Goal: Task Accomplishment & Management: Manage account settings

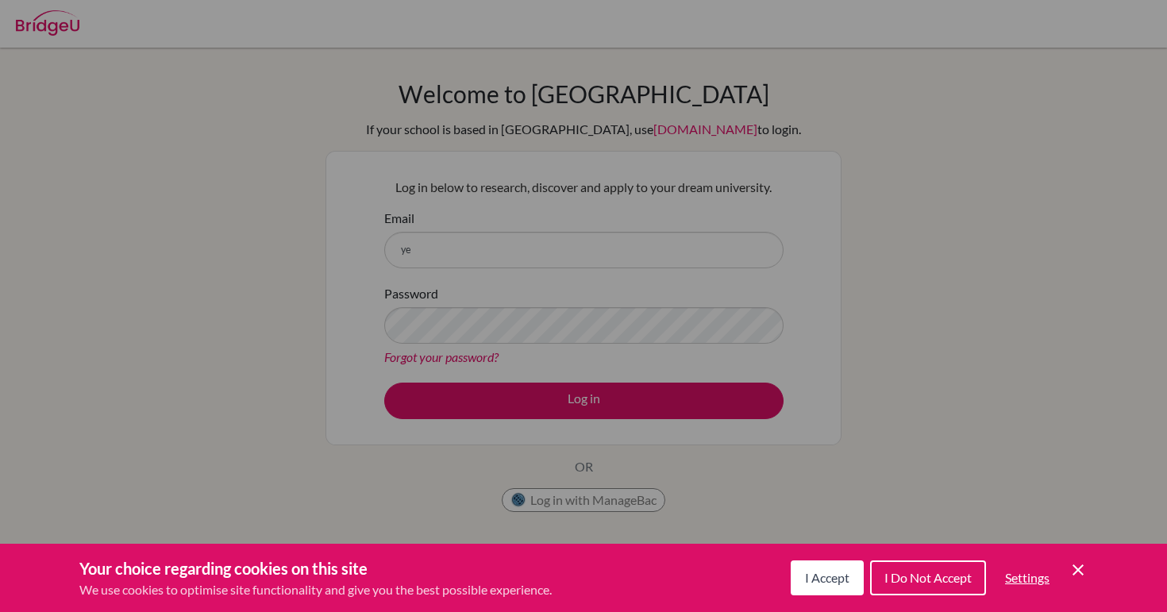
click at [819, 573] on span "I Accept" at bounding box center [827, 577] width 44 height 15
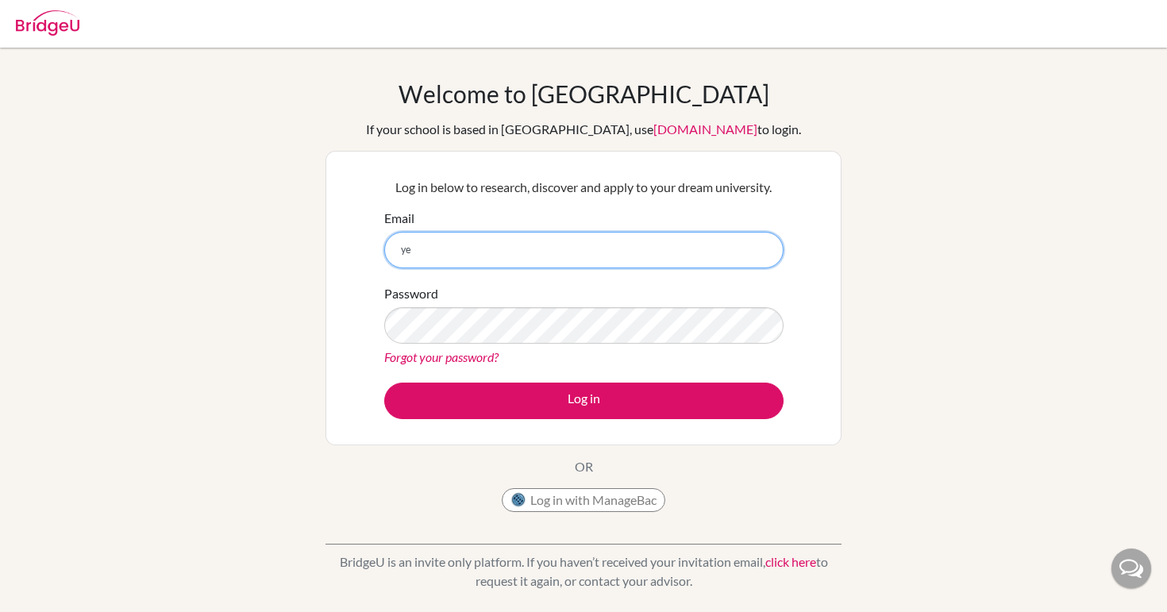
click at [553, 246] on input "ye" at bounding box center [583, 250] width 399 height 37
type input "y"
click at [596, 244] on input "Email" at bounding box center [583, 250] width 399 height 37
click at [582, 303] on div "Password Forgot your password?" at bounding box center [583, 325] width 399 height 83
click at [604, 225] on div "Email" at bounding box center [583, 239] width 399 height 60
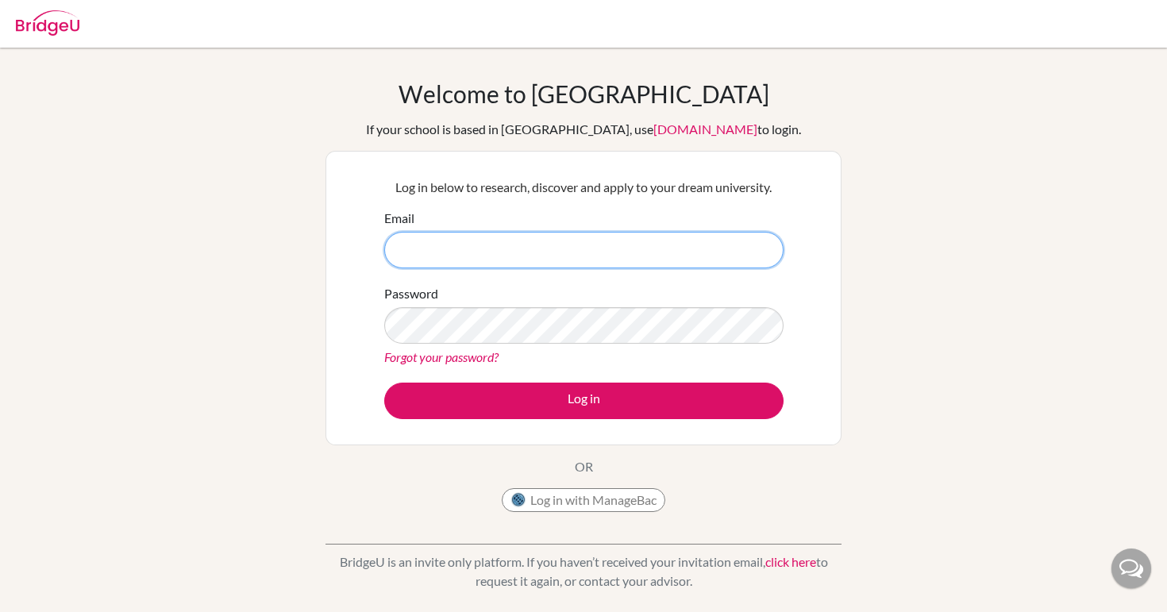
click at [584, 267] on input "Email" at bounding box center [583, 250] width 399 height 37
drag, startPoint x: 581, startPoint y: 257, endPoint x: 401, endPoint y: 256, distance: 180.3
click at [401, 256] on input "yehan.shen@students.aobajapan.jp" at bounding box center [583, 250] width 399 height 37
drag, startPoint x: 561, startPoint y: 253, endPoint x: 337, endPoint y: 249, distance: 223.9
click at [337, 249] on div "Log in below to research, discover and apply to your dream university. Email ye…" at bounding box center [584, 298] width 516 height 295
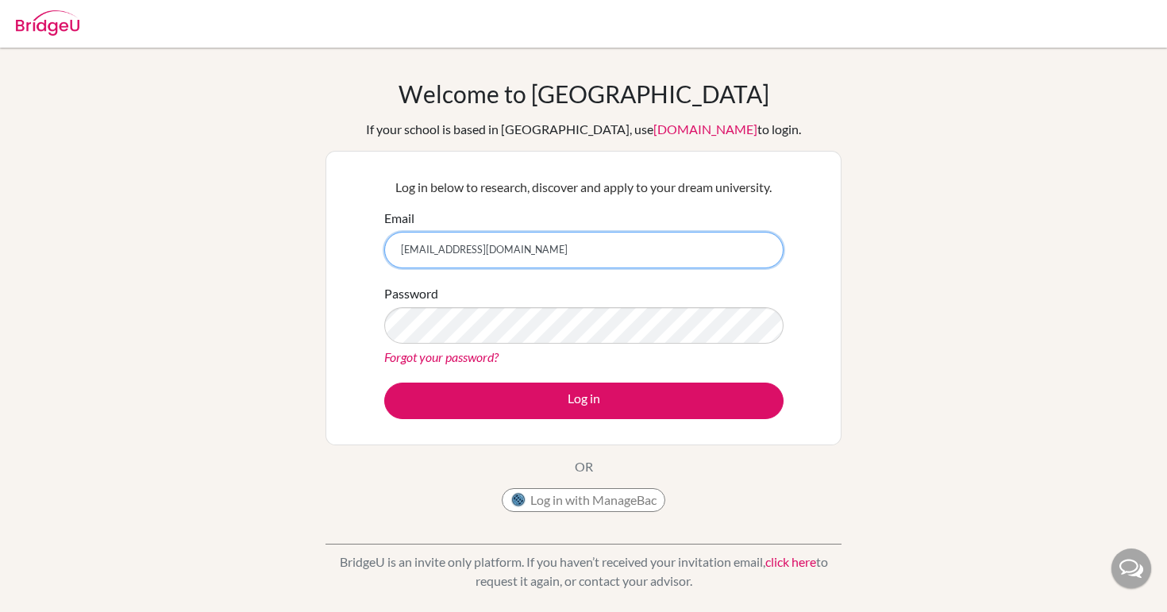
type input "yehan.shen@students.aobajapan.jp"
click at [611, 225] on div "Email yehan.shen@students.aobajapan.jp" at bounding box center [583, 239] width 399 height 60
drag, startPoint x: 565, startPoint y: 257, endPoint x: 399, endPoint y: 256, distance: 166.0
click at [399, 256] on input "yehan.shen@students.aobajapan.jp" at bounding box center [583, 250] width 399 height 37
click at [441, 357] on link "Forgot your password?" at bounding box center [441, 356] width 114 height 15
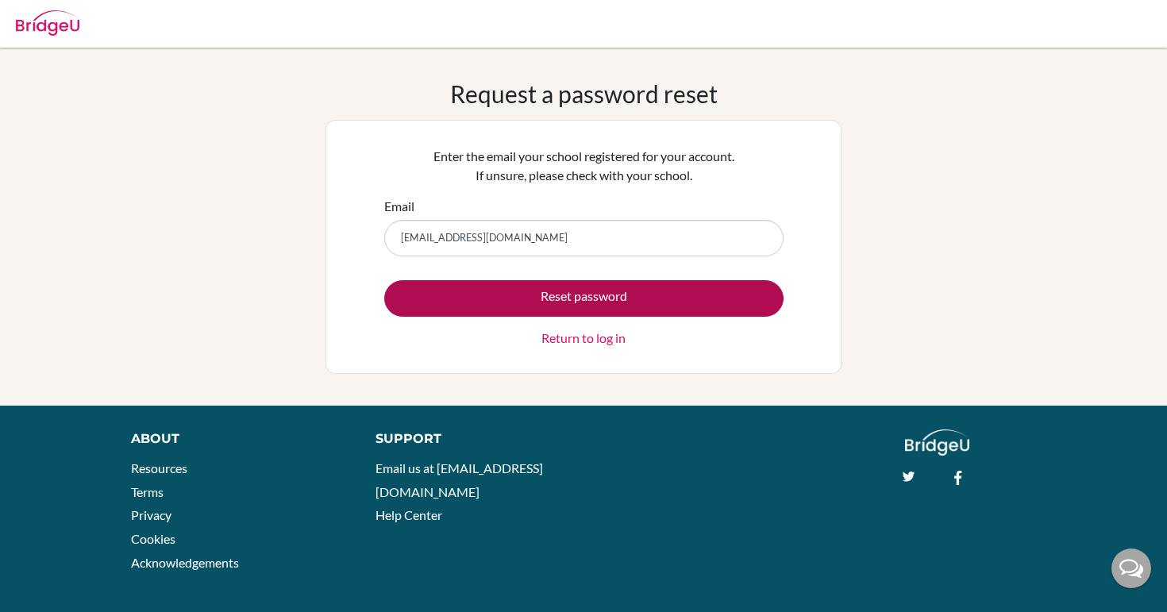
type input "[EMAIL_ADDRESS][DOMAIN_NAME]"
click at [538, 297] on button "Reset password" at bounding box center [583, 298] width 399 height 37
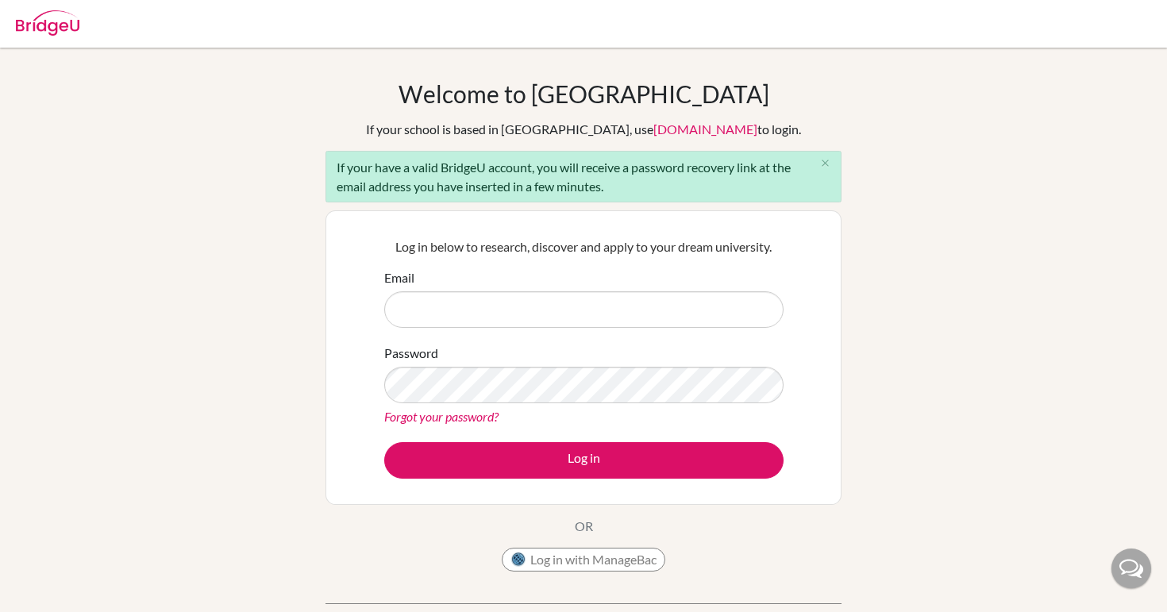
click at [1128, 97] on div "Welcome to [GEOGRAPHIC_DATA] If your school is based in [GEOGRAPHIC_DATA], use …" at bounding box center [583, 368] width 1167 height 579
click at [459, 415] on link "Forgot your password?" at bounding box center [441, 416] width 114 height 15
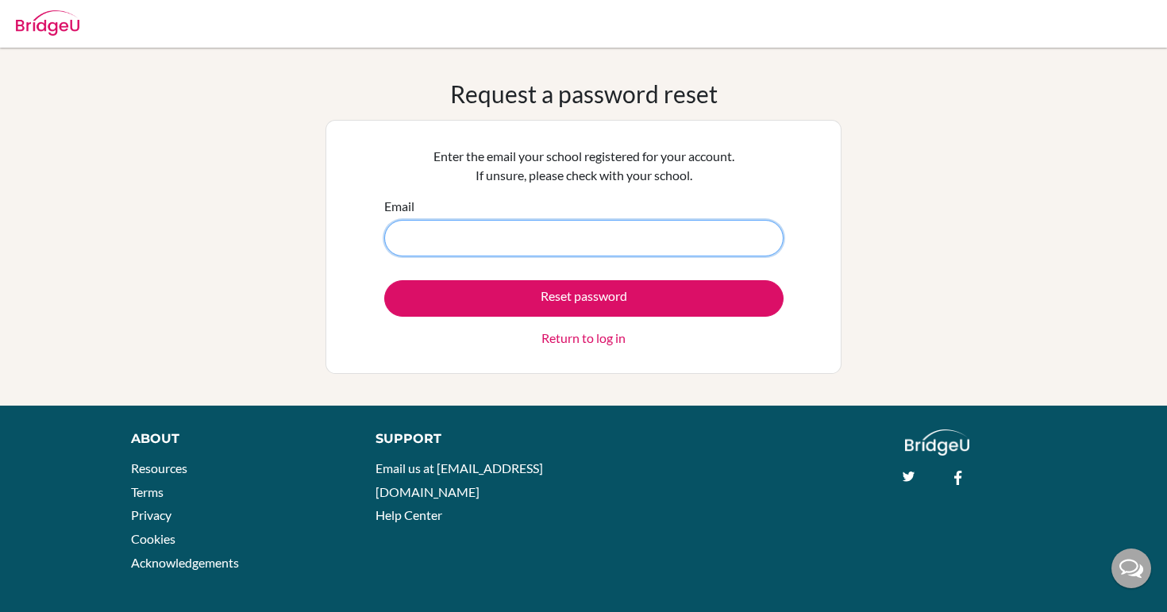
click at [676, 229] on input "Email" at bounding box center [583, 238] width 399 height 37
type input "y"
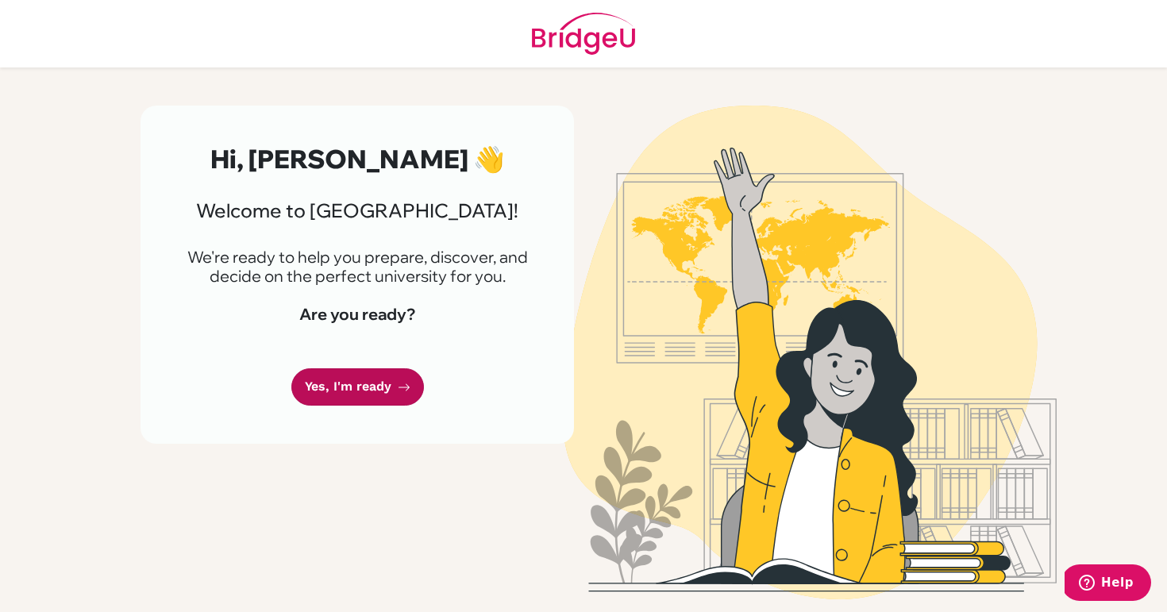
click at [342, 376] on link "Yes, I'm ready" at bounding box center [357, 386] width 133 height 37
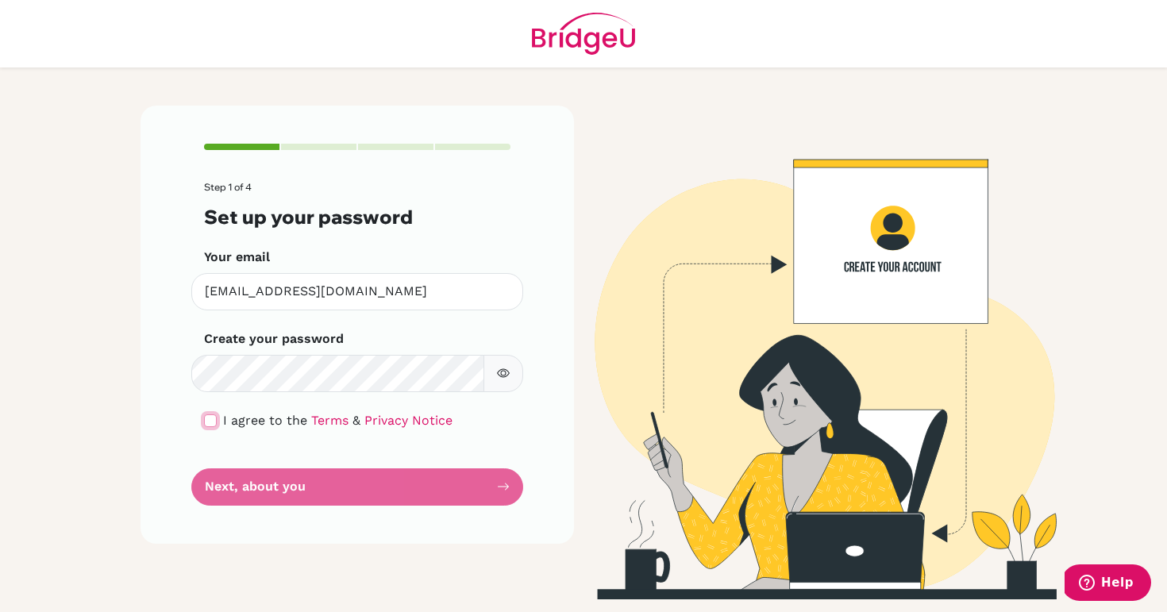
click at [210, 418] on input "checkbox" at bounding box center [210, 421] width 13 height 13
checkbox input "true"
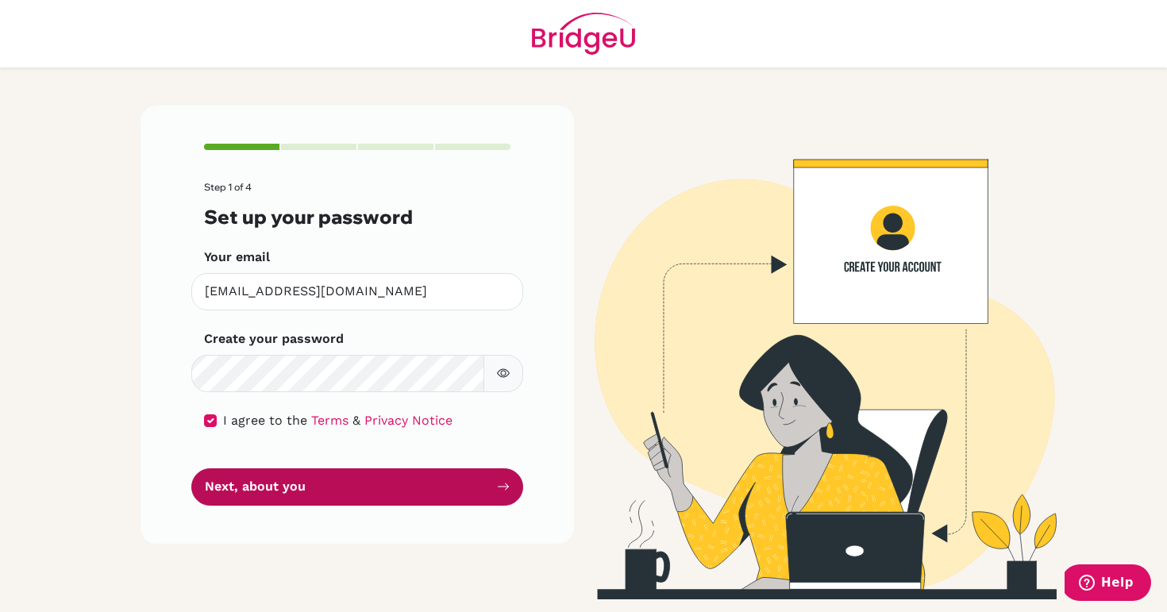
click at [232, 476] on button "Next, about you" at bounding box center [357, 486] width 332 height 37
